Goal: Use online tool/utility: Use online tool/utility

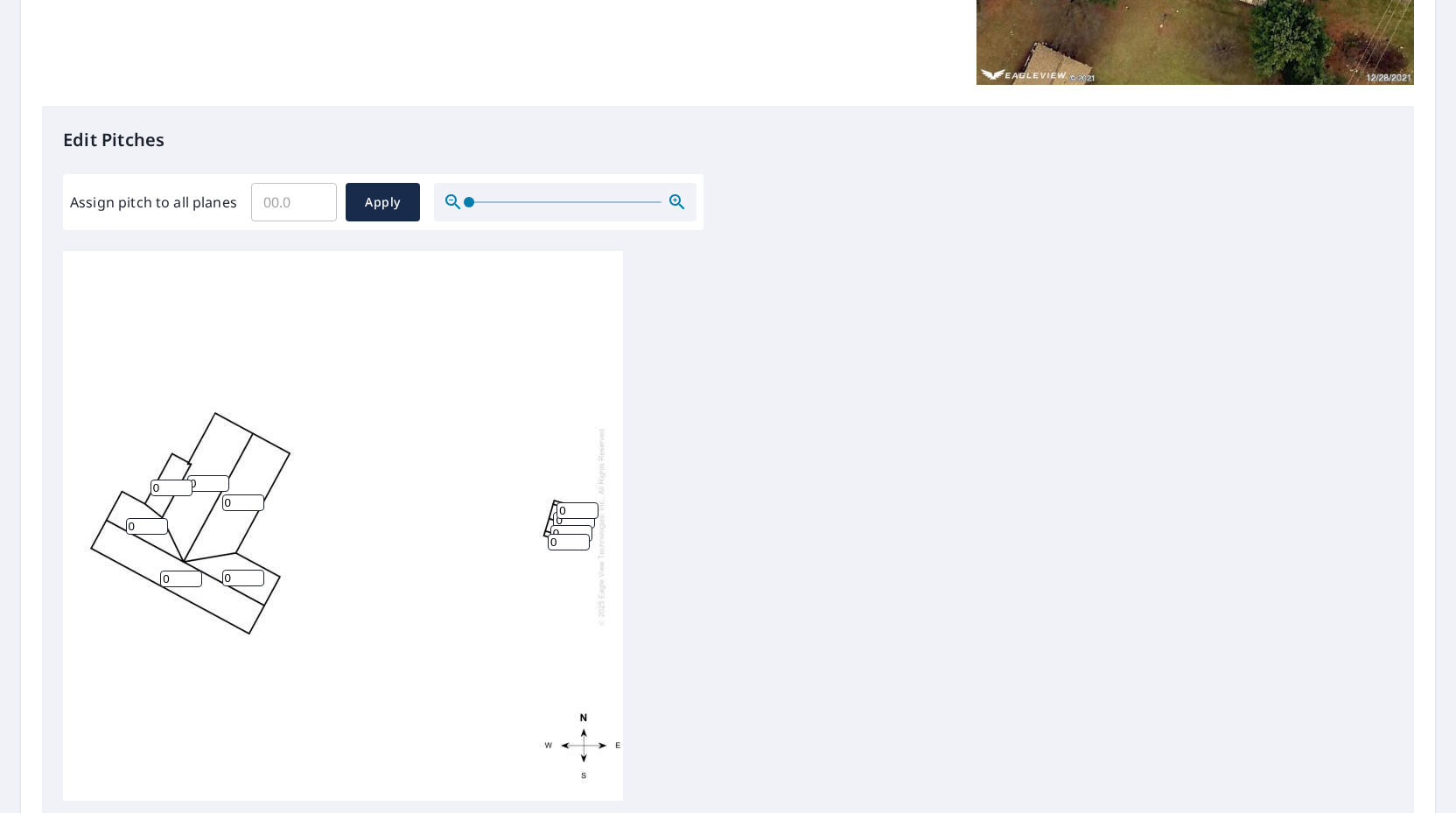
scroll to position [365, 0]
click at [283, 205] on input "Assign pitch to all planes" at bounding box center [294, 200] width 86 height 49
type input "4"
click at [405, 205] on span "Apply" at bounding box center [383, 200] width 47 height 21
type input "4"
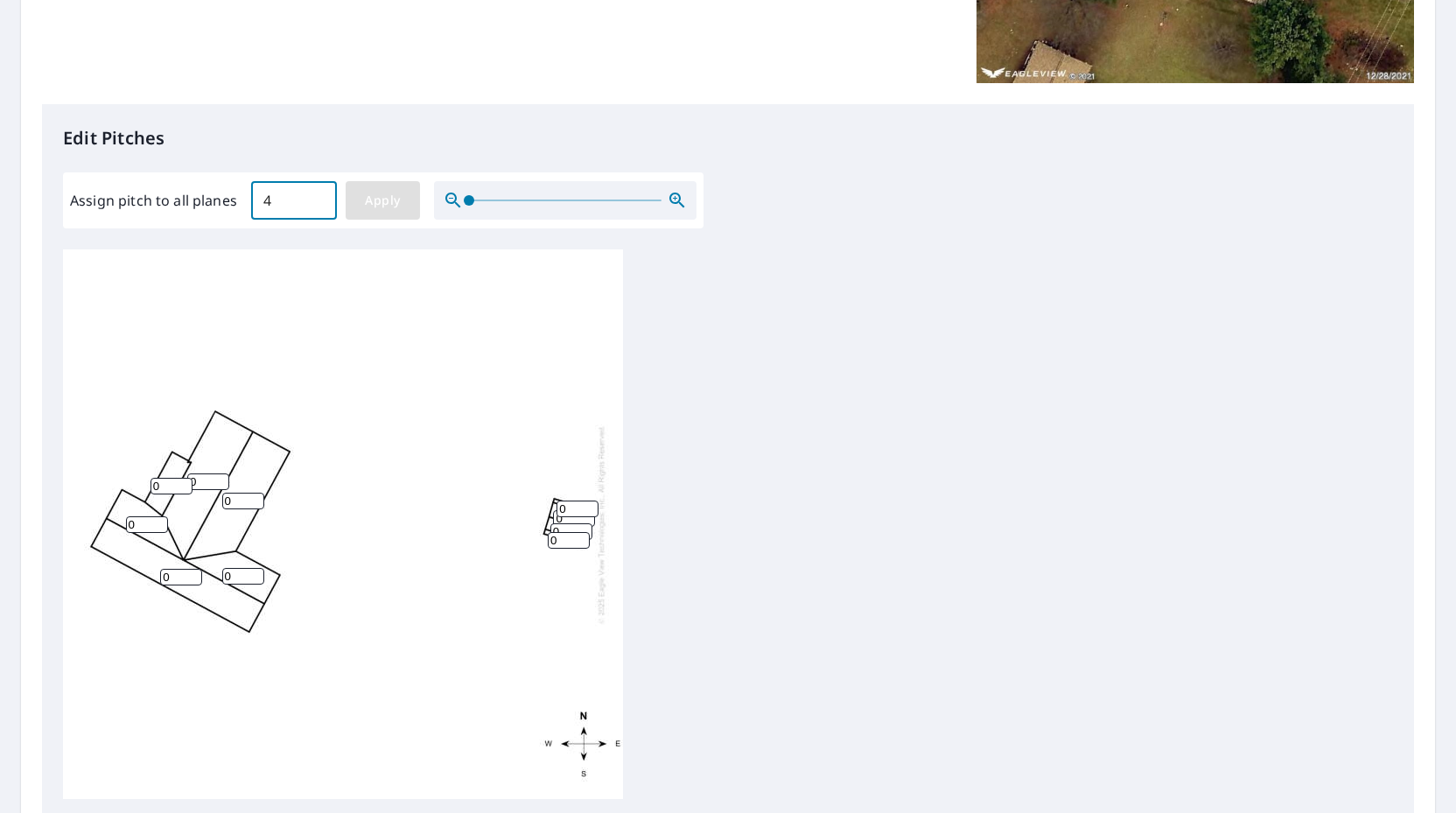
type input "4"
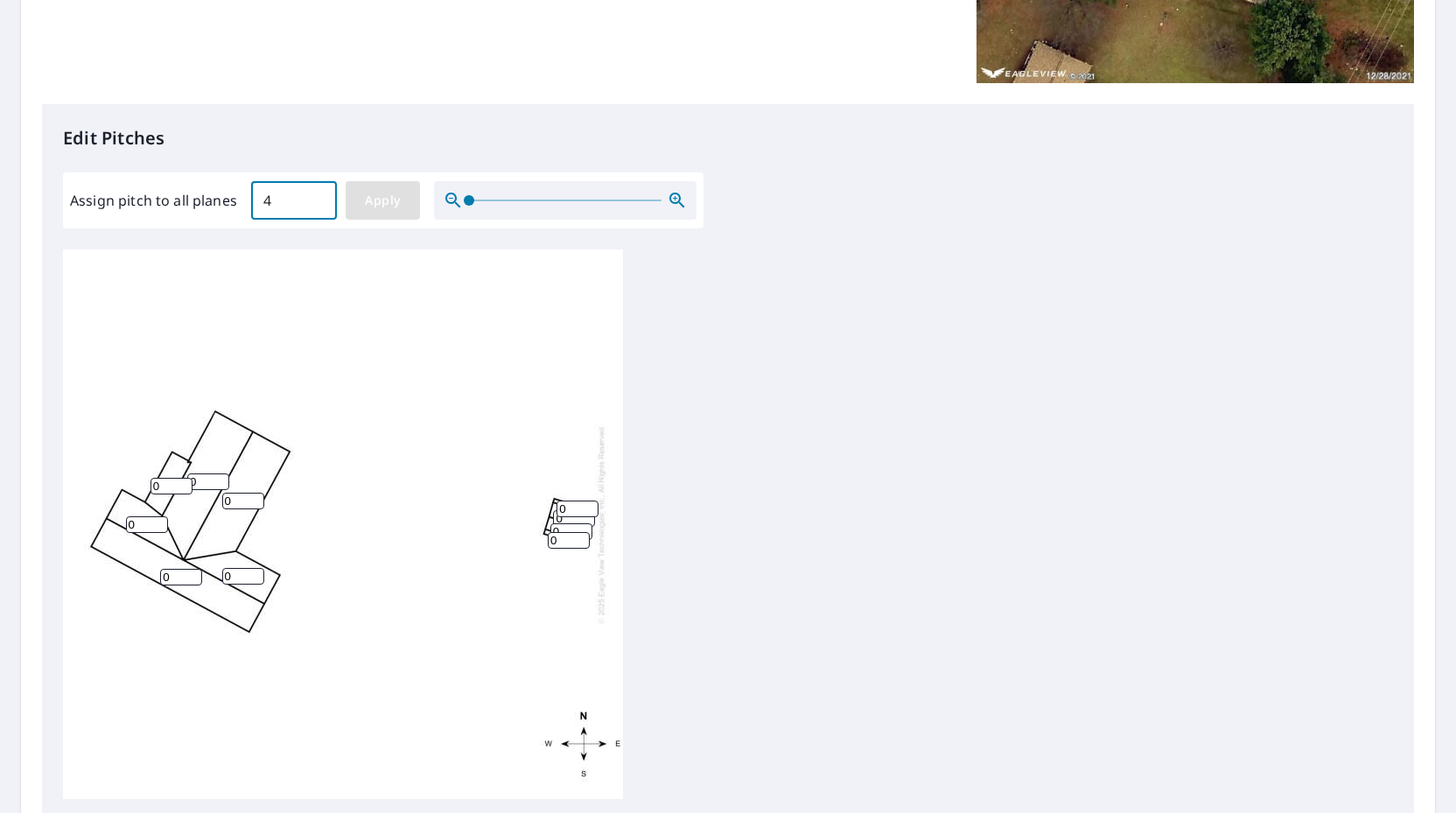
type input "4"
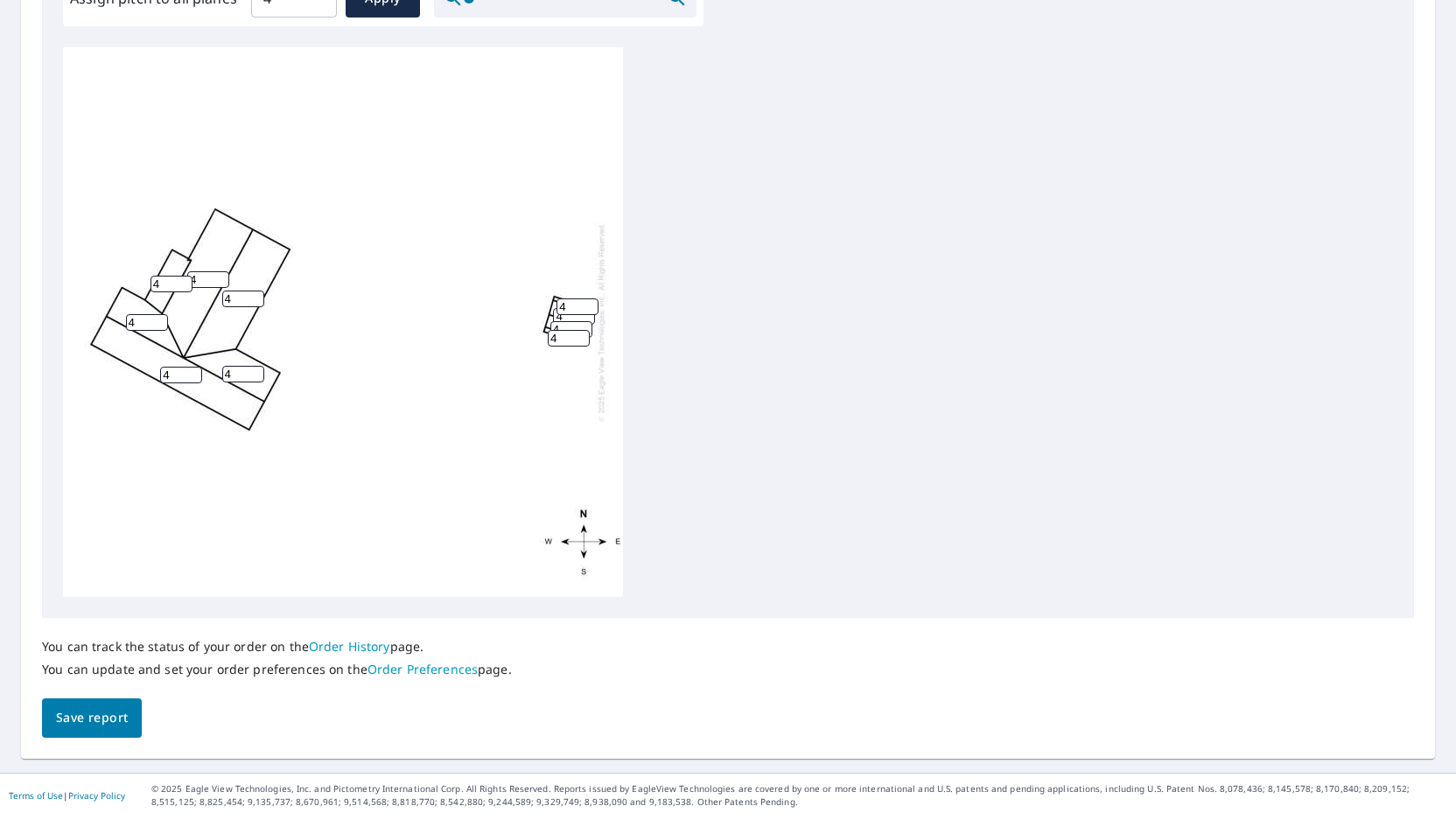
scroll to position [572, 0]
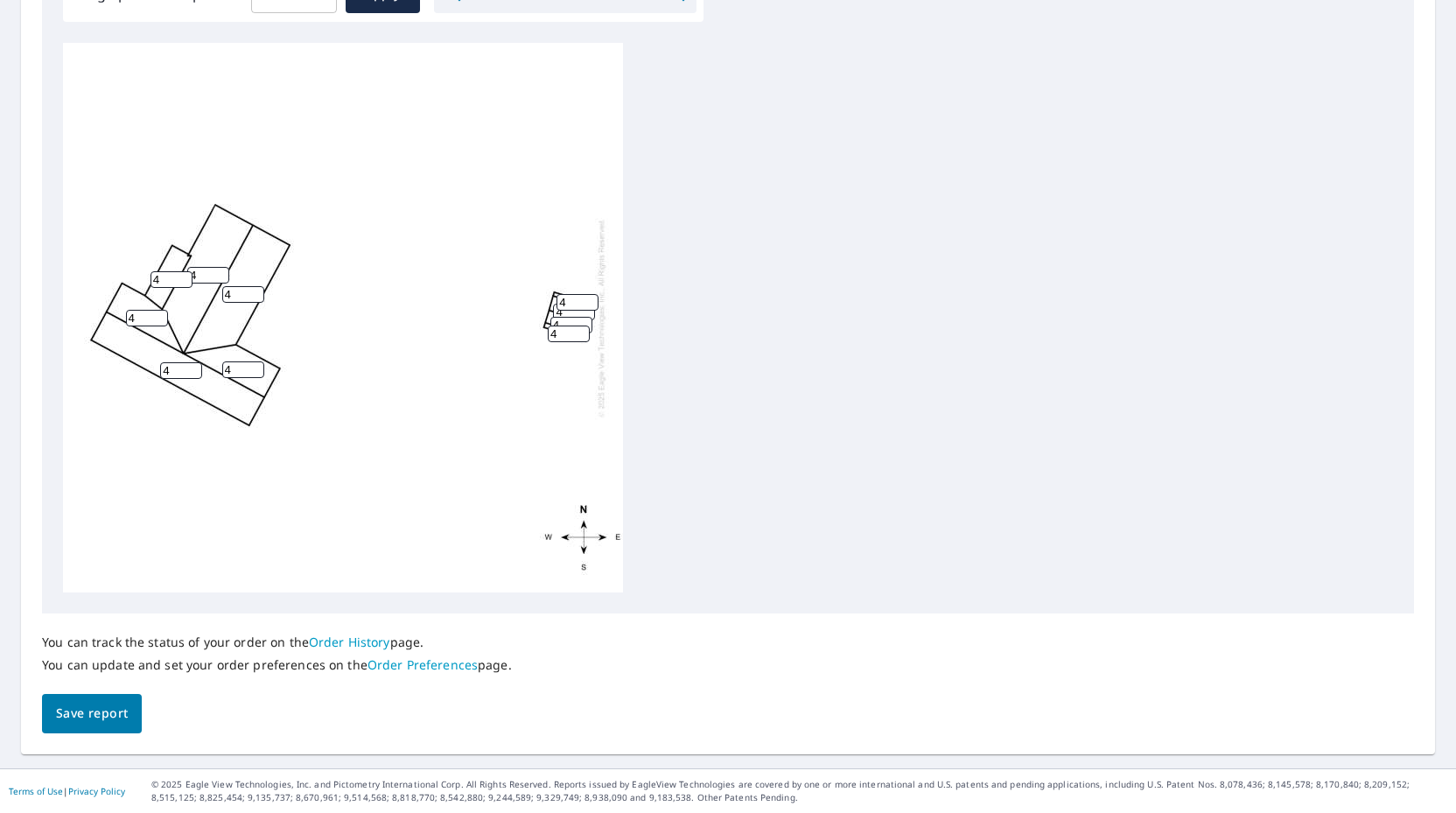
click at [67, 707] on span "Save report" at bounding box center [91, 713] width 72 height 21
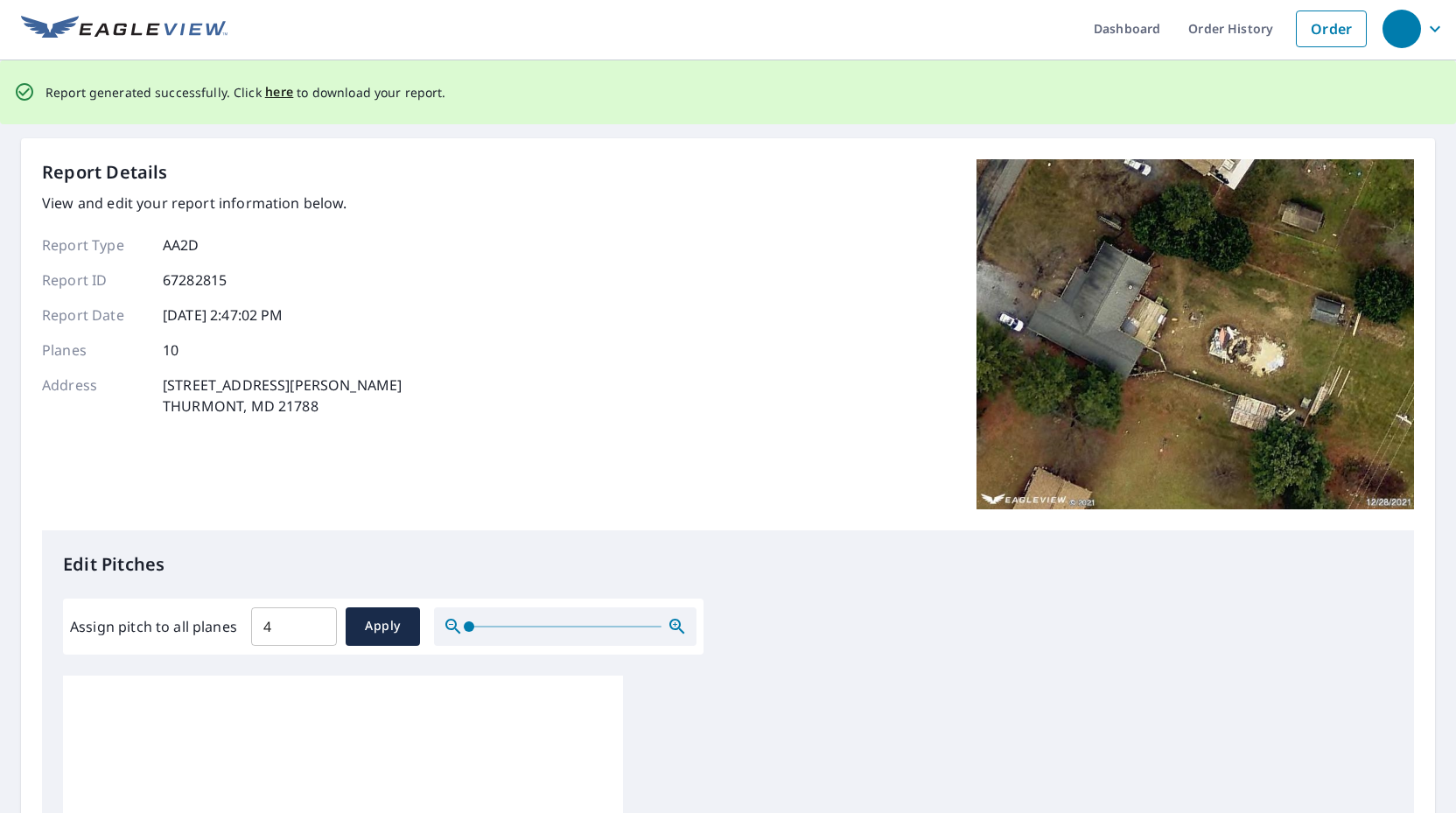
scroll to position [0, 0]
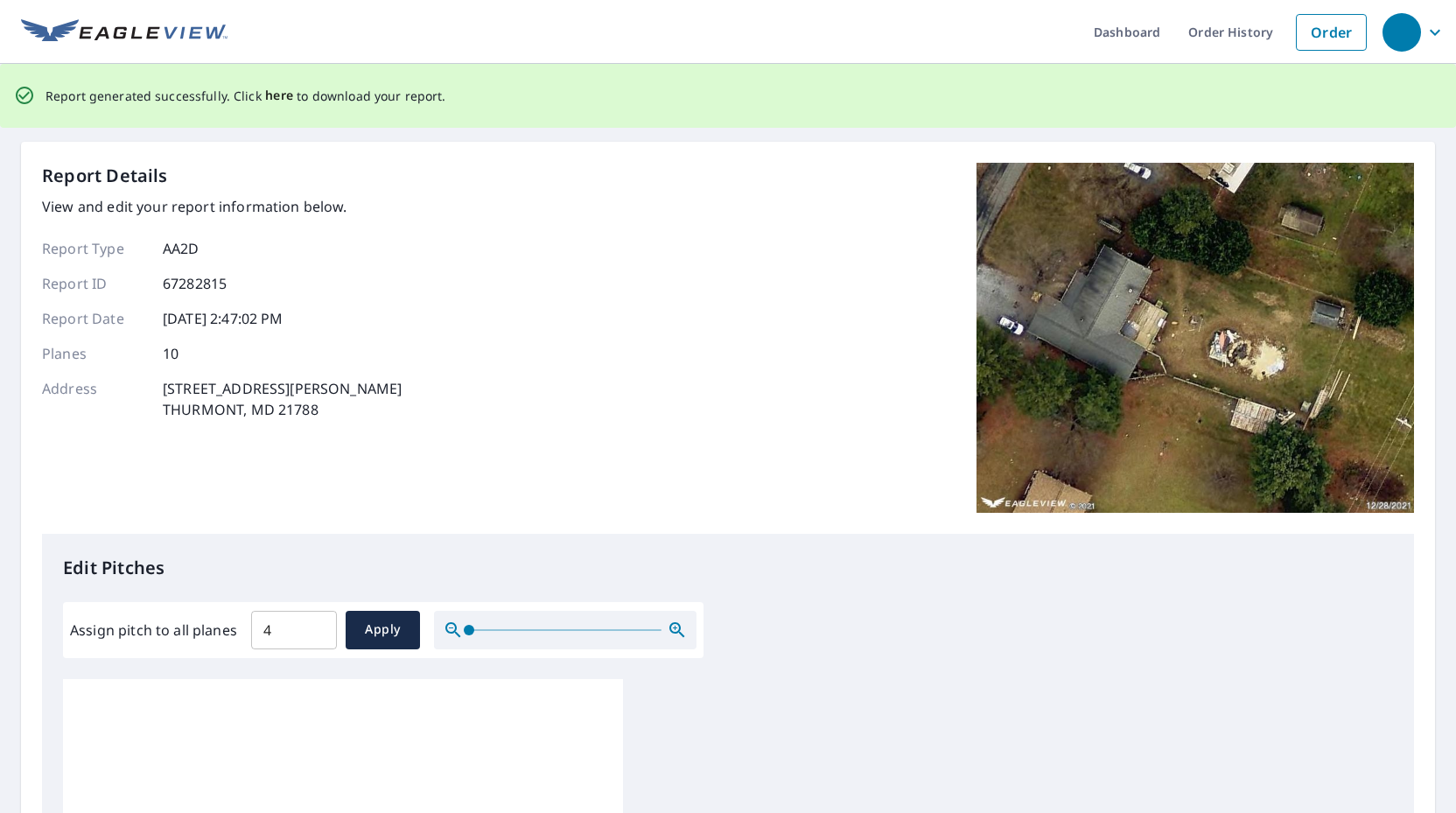
click at [275, 95] on span "here" at bounding box center [279, 95] width 29 height 21
